Goal: Information Seeking & Learning: Learn about a topic

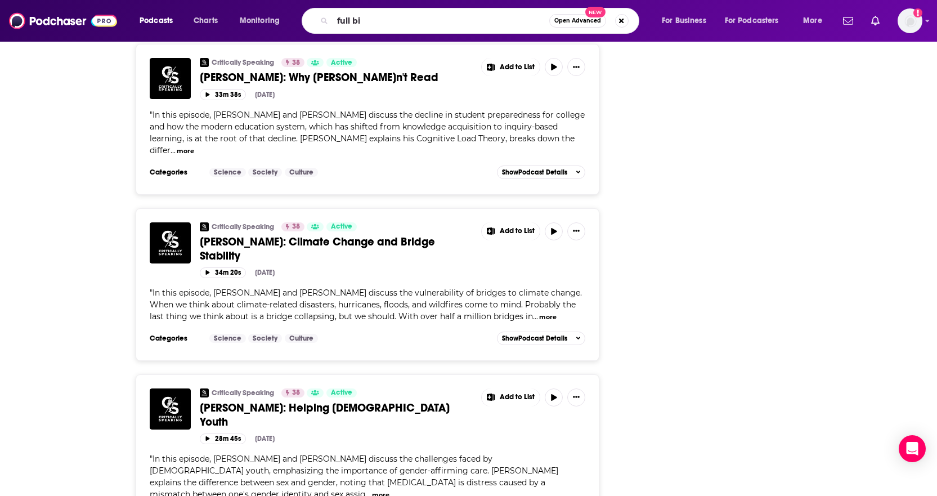
type input "full bio"
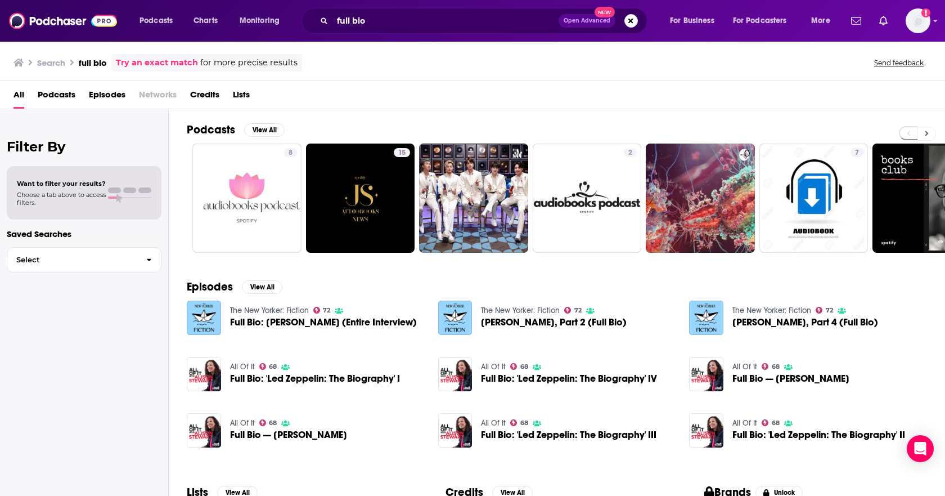
click at [921, 133] on button at bounding box center [926, 134] width 19 height 14
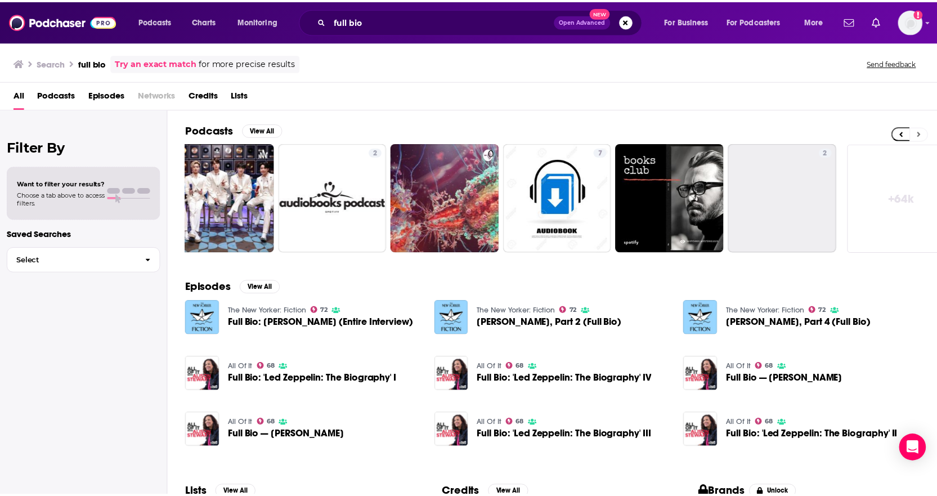
scroll to position [0, 275]
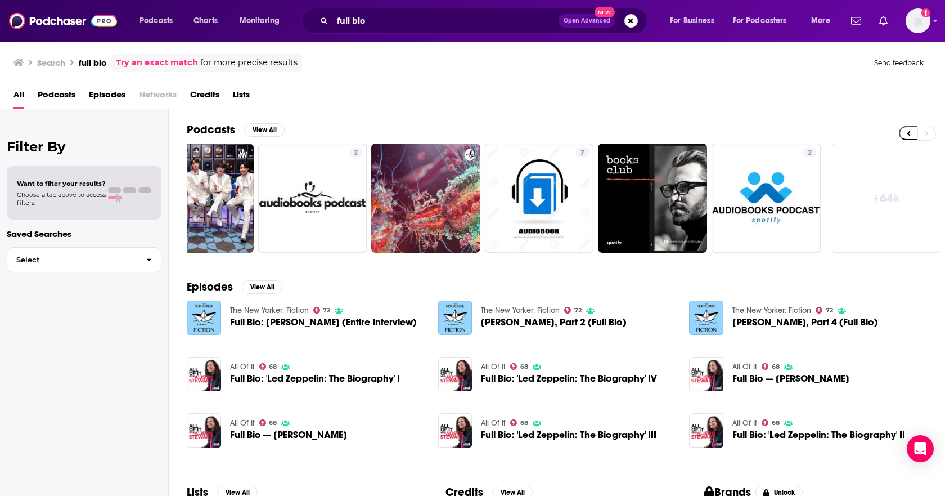
click at [242, 361] on div "All Of It 68 Full Bio: 'Led Zeppelin: The Biography' I" at bounding box center [315, 374] width 170 height 35
click at [197, 376] on img "Full Bio: 'Led Zeppelin: The Biography' I" at bounding box center [204, 374] width 34 height 34
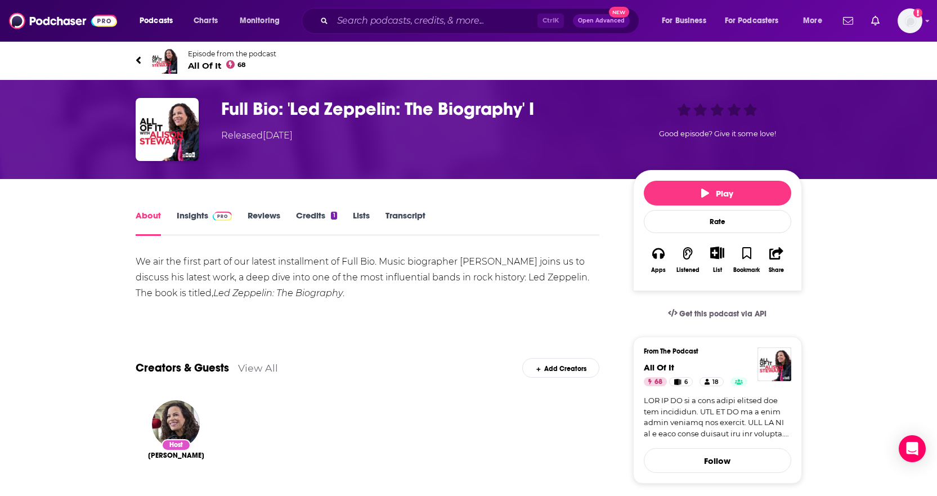
click at [188, 226] on link "Insights" at bounding box center [205, 223] width 56 height 26
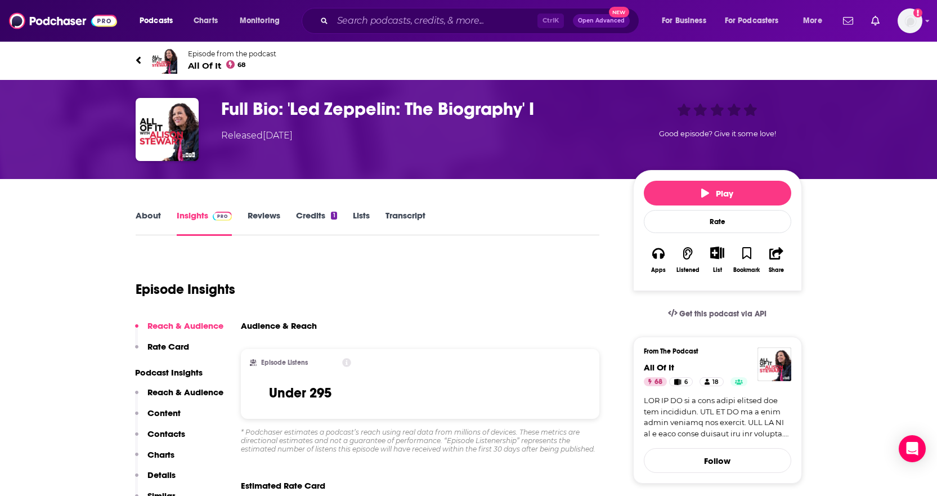
click at [142, 215] on link "About" at bounding box center [148, 223] width 25 height 26
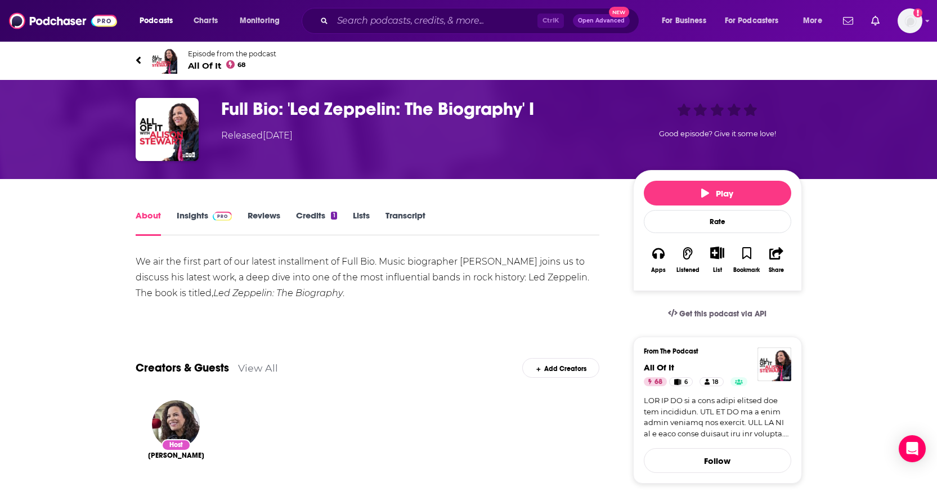
click at [390, 30] on div "Ctrl K Open Advanced New" at bounding box center [471, 21] width 338 height 26
click at [386, 26] on input "Search podcasts, credits, & more..." at bounding box center [434, 21] width 205 height 18
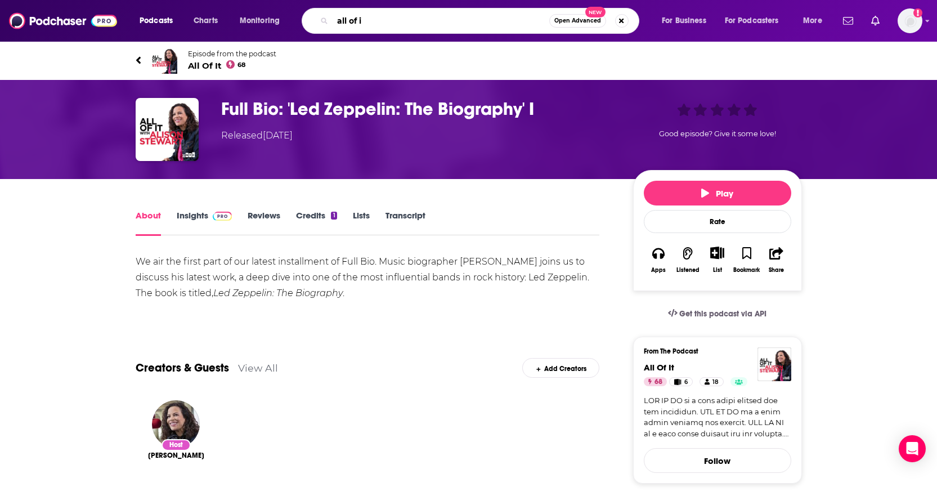
type input "all of it"
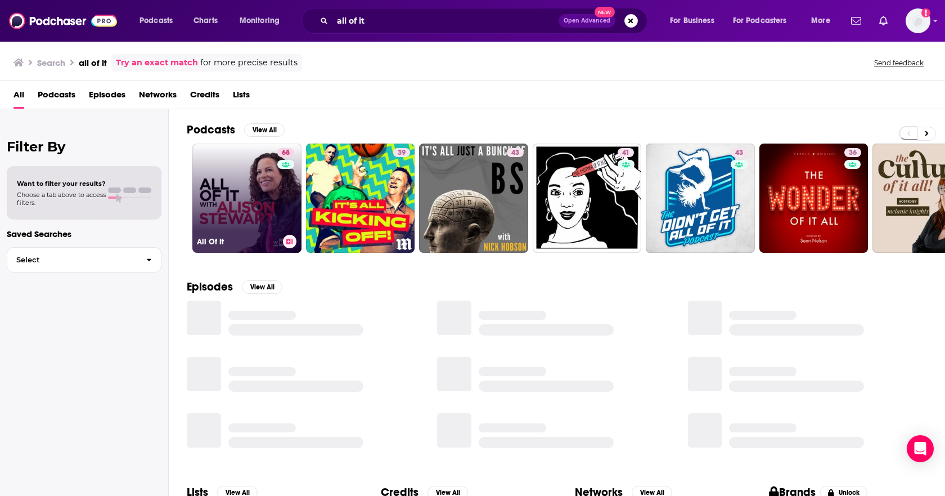
click at [234, 209] on link "68 All Of It" at bounding box center [246, 197] width 109 height 109
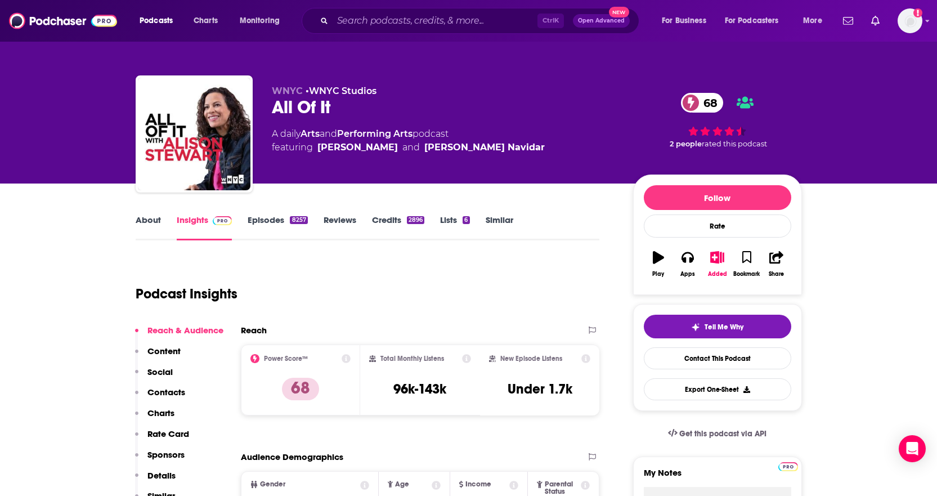
click at [270, 222] on link "Episodes 8257" at bounding box center [278, 227] width 60 height 26
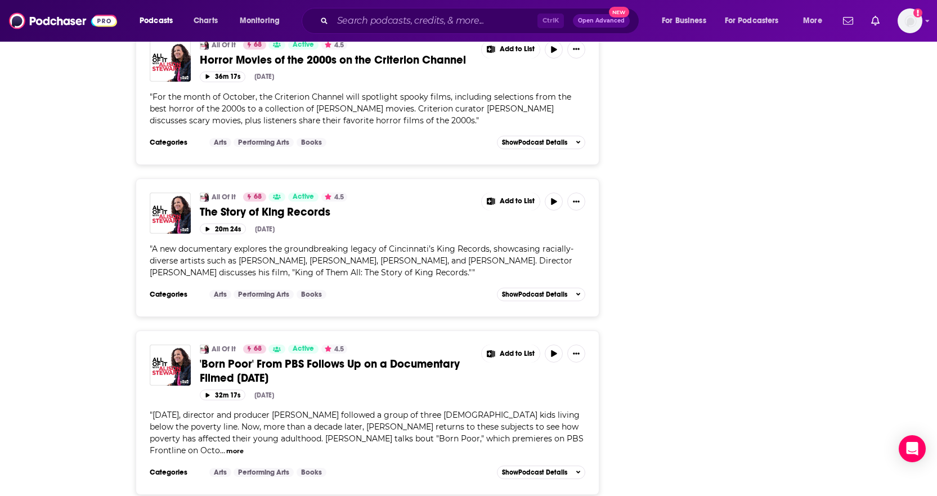
scroll to position [3946, 0]
